Goal: Find specific page/section: Find specific page/section

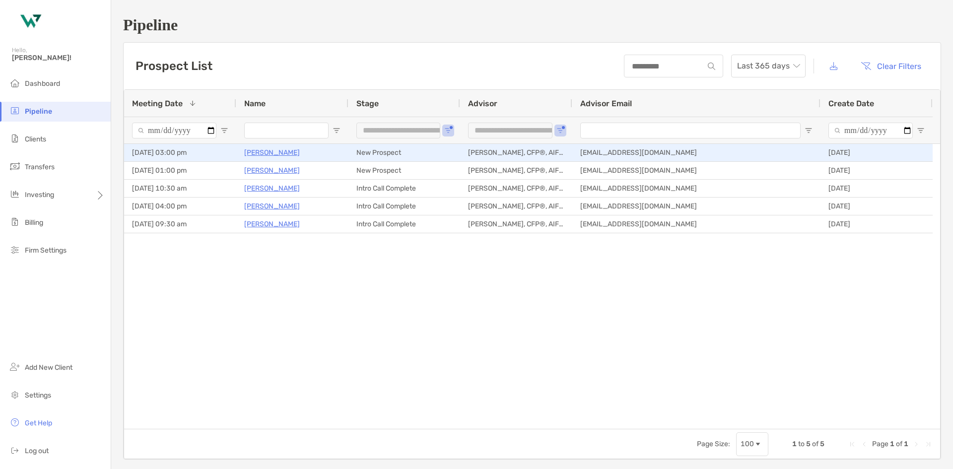
drag, startPoint x: 0, startPoint y: 0, endPoint x: 262, endPoint y: 152, distance: 303.0
click at [262, 152] on p "[PERSON_NAME]" at bounding box center [272, 152] width 56 height 12
click at [272, 156] on p "[PERSON_NAME]" at bounding box center [272, 152] width 56 height 12
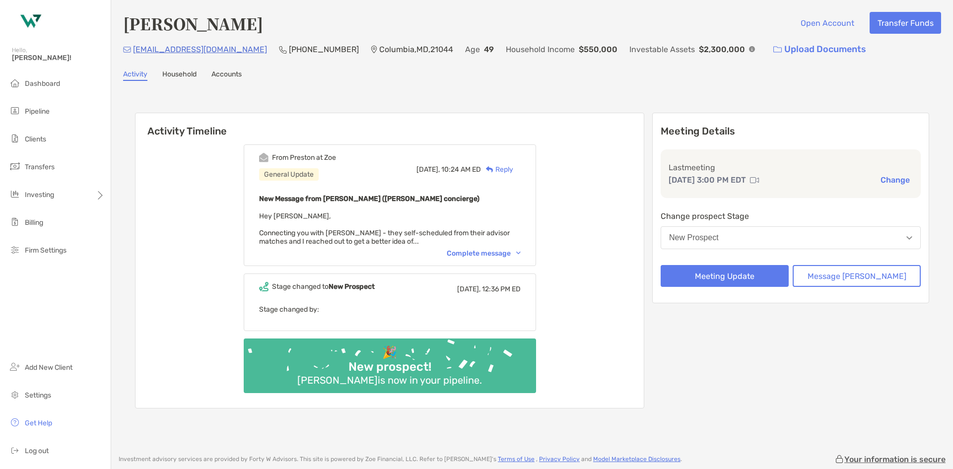
click at [483, 251] on div "Complete message" at bounding box center [484, 253] width 74 height 8
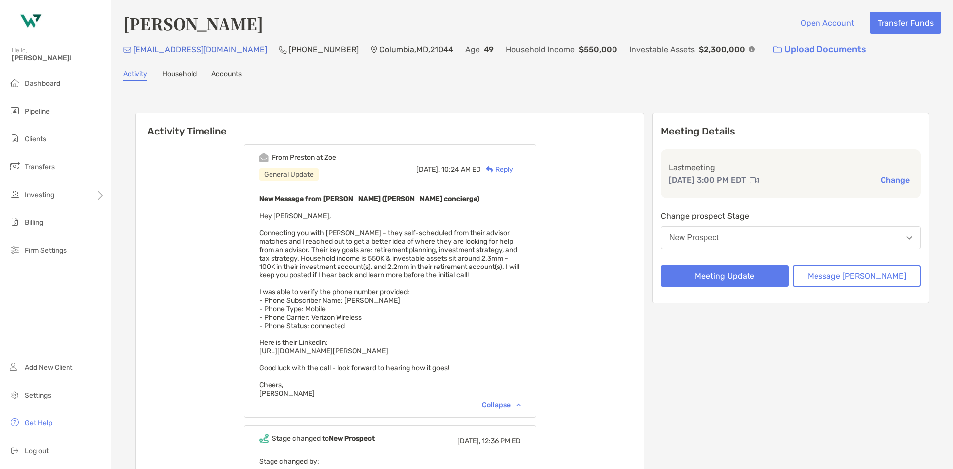
click at [65, 155] on ul "Dashboard Pipeline Clients Transfers Investing Billing Firm Settings" at bounding box center [55, 171] width 111 height 195
drag, startPoint x: 157, startPoint y: 51, endPoint x: 134, endPoint y: 51, distance: 23.3
click at [134, 51] on div "jdogg98@gmail.com (602) 332-0072 Columbia , MD , 21044 Age 49 Household Income …" at bounding box center [532, 49] width 818 height 21
copy p "[EMAIL_ADDRESS][DOMAIN_NAME]"
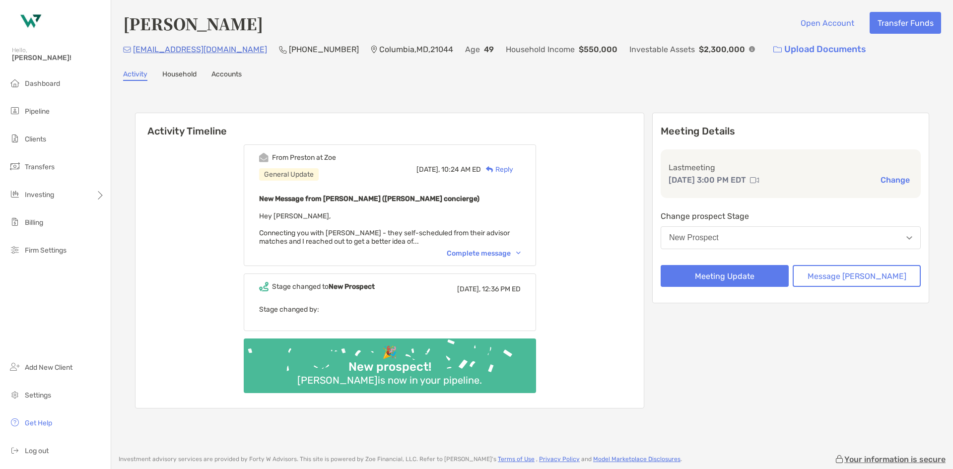
click at [926, 213] on div "Activity Timeline From Preston at Zoe General Update Today, 10:24 AM ED Reply N…" at bounding box center [532, 262] width 818 height 342
